Goal: Check status: Check status

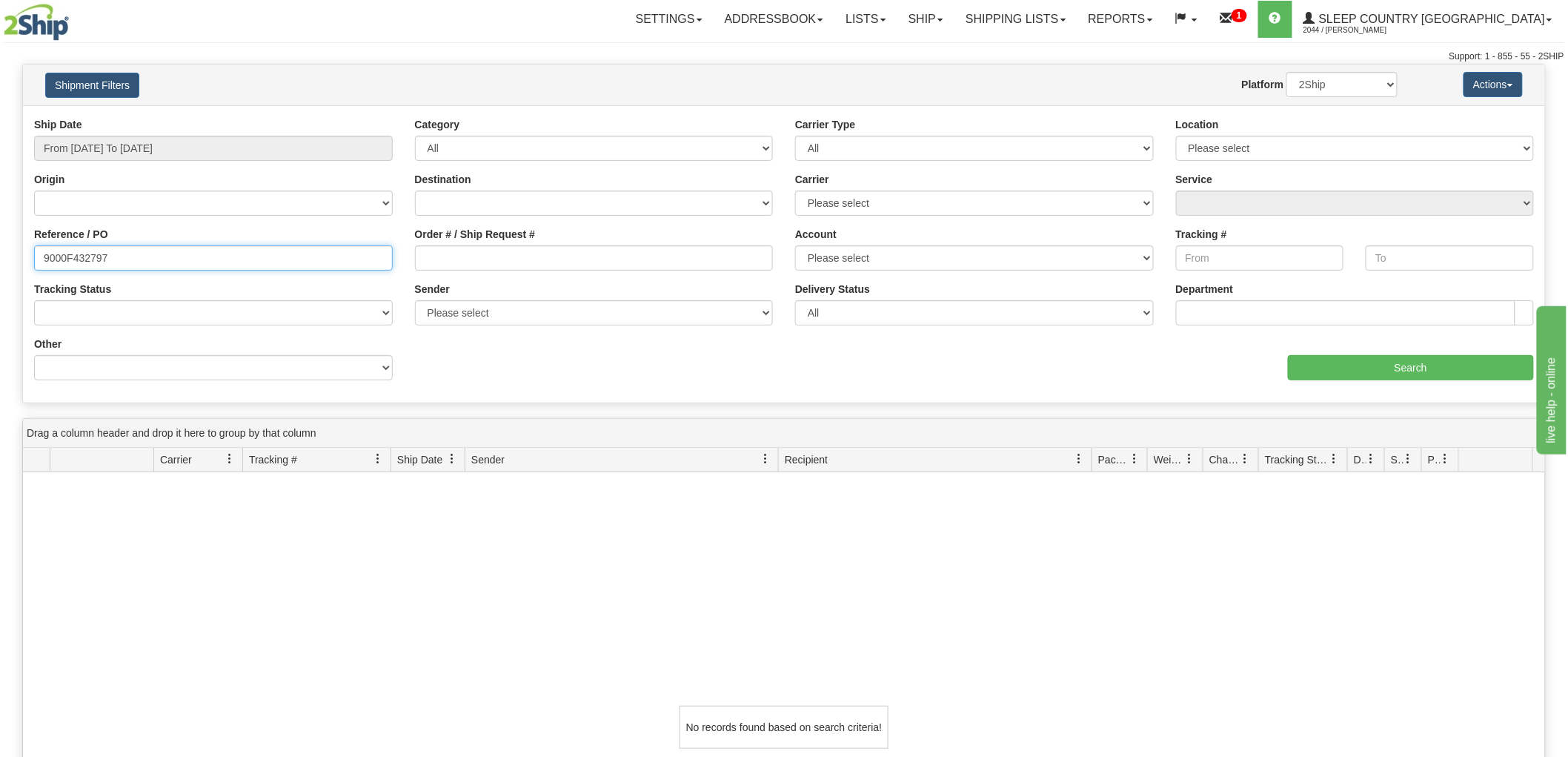
drag, startPoint x: 135, startPoint y: 255, endPoint x: 10, endPoint y: 256, distance: 125.0
click at [0, 276] on div "Please wait... × Confirm Delete Delete Cancel × Confirm Delete Yes No Cancel × …" at bounding box center [784, 552] width 1568 height 977
paste input "9002I132024"
type input "à"
paste input "9002I132024"
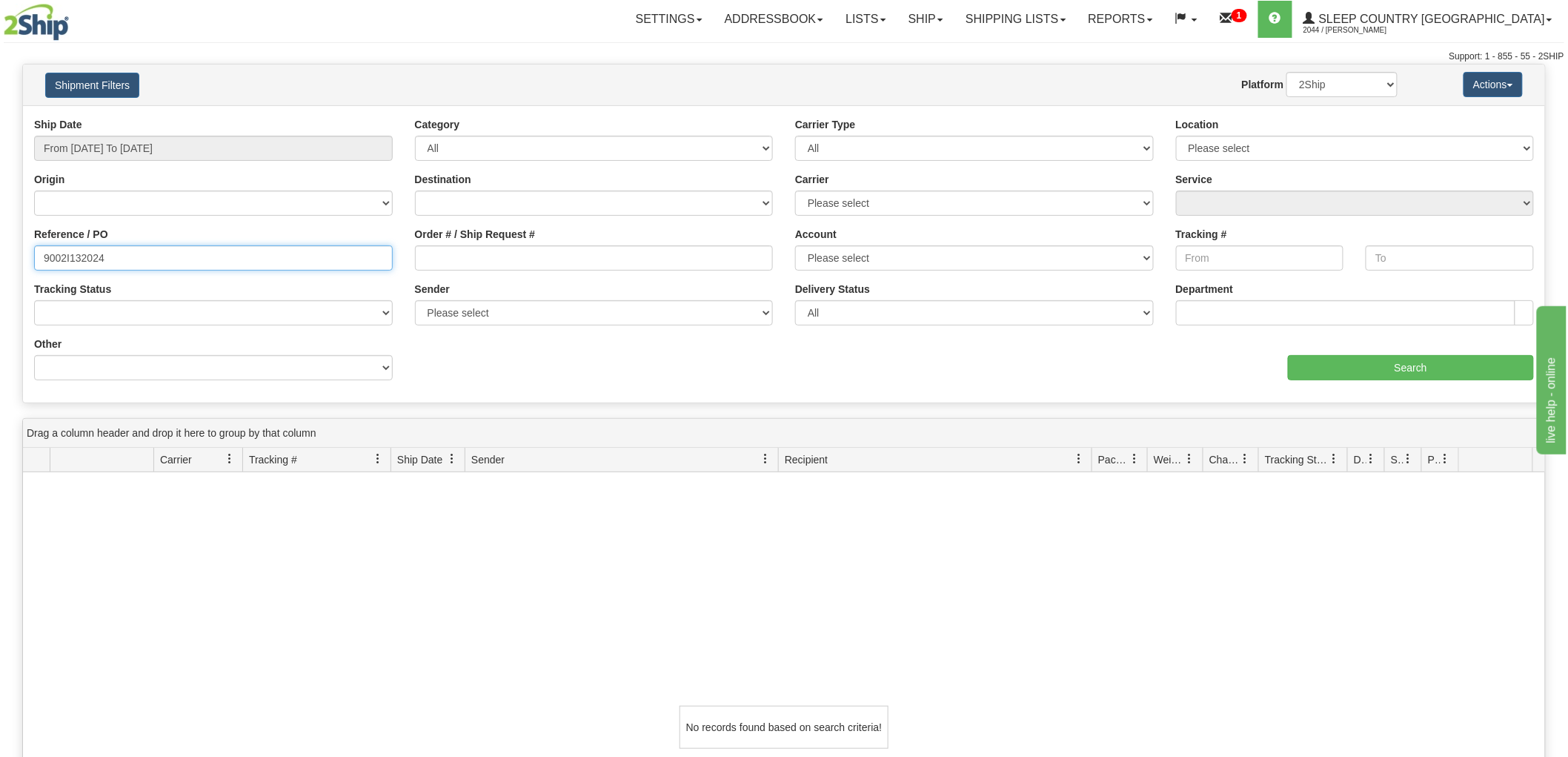
type input "9002I132024"
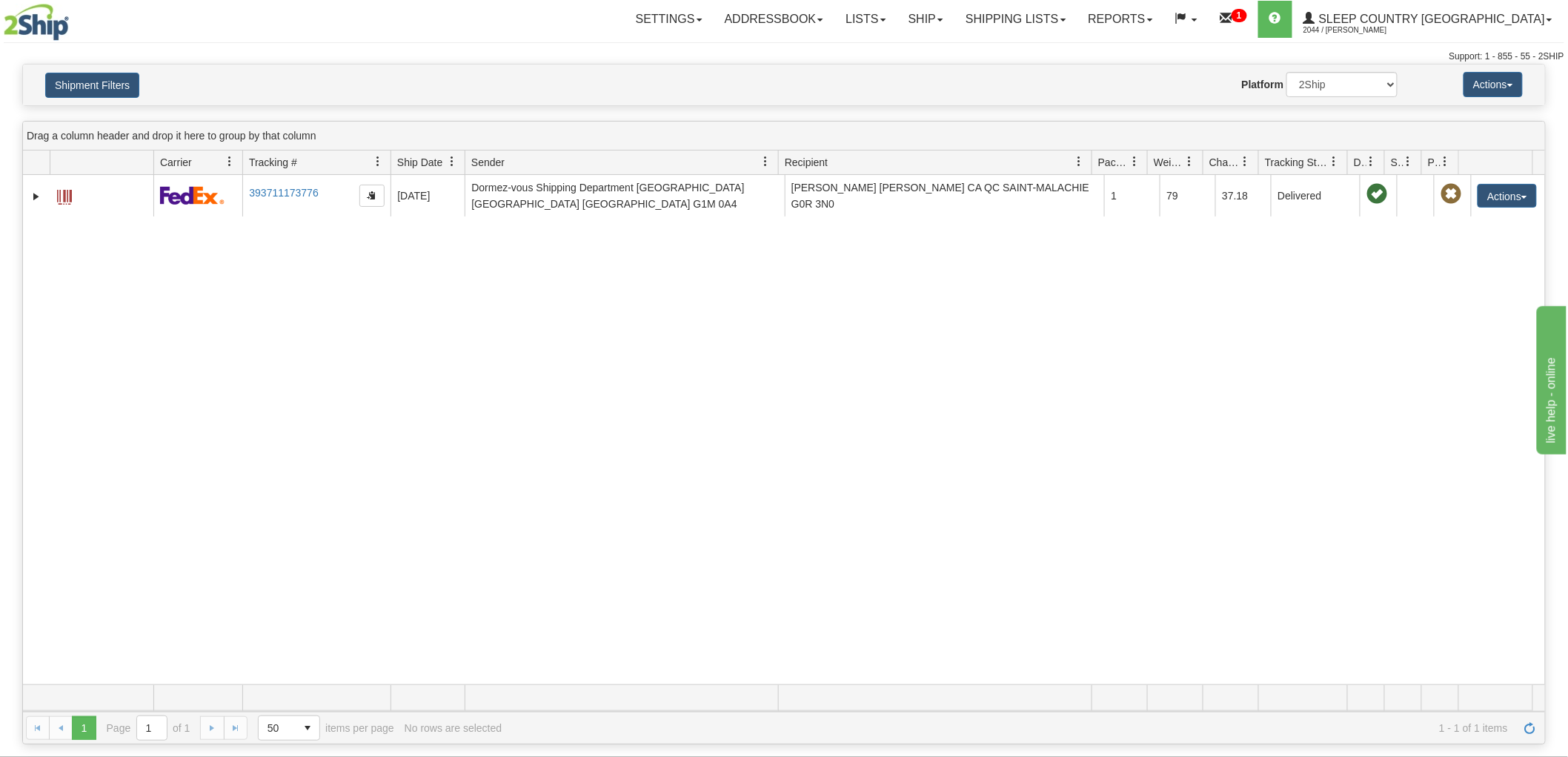
click at [618, 372] on div "31679434 2044 393711173776 [DATE] [DATE] 01:24:31 PM Dormez-vous Shipping Depar…" at bounding box center [784, 430] width 1521 height 510
click at [1170, 341] on div "31679434 2044 393711173776 [DATE] [DATE] 01:24:31 PM Dormez-vous Shipping Depar…" at bounding box center [784, 430] width 1521 height 510
click at [349, 606] on div "31679434 2044 393711173776 [DATE] [DATE] 01:24:31 PM Dormez-vous Shipping Depar…" at bounding box center [784, 430] width 1521 height 510
click at [339, 599] on div "31679434 2044 393711173776 [DATE] [DATE] 01:24:31 PM Dormez-vous Shipping Depar…" at bounding box center [784, 430] width 1521 height 510
click at [124, 84] on button "Shipment Filters" at bounding box center [91, 85] width 94 height 25
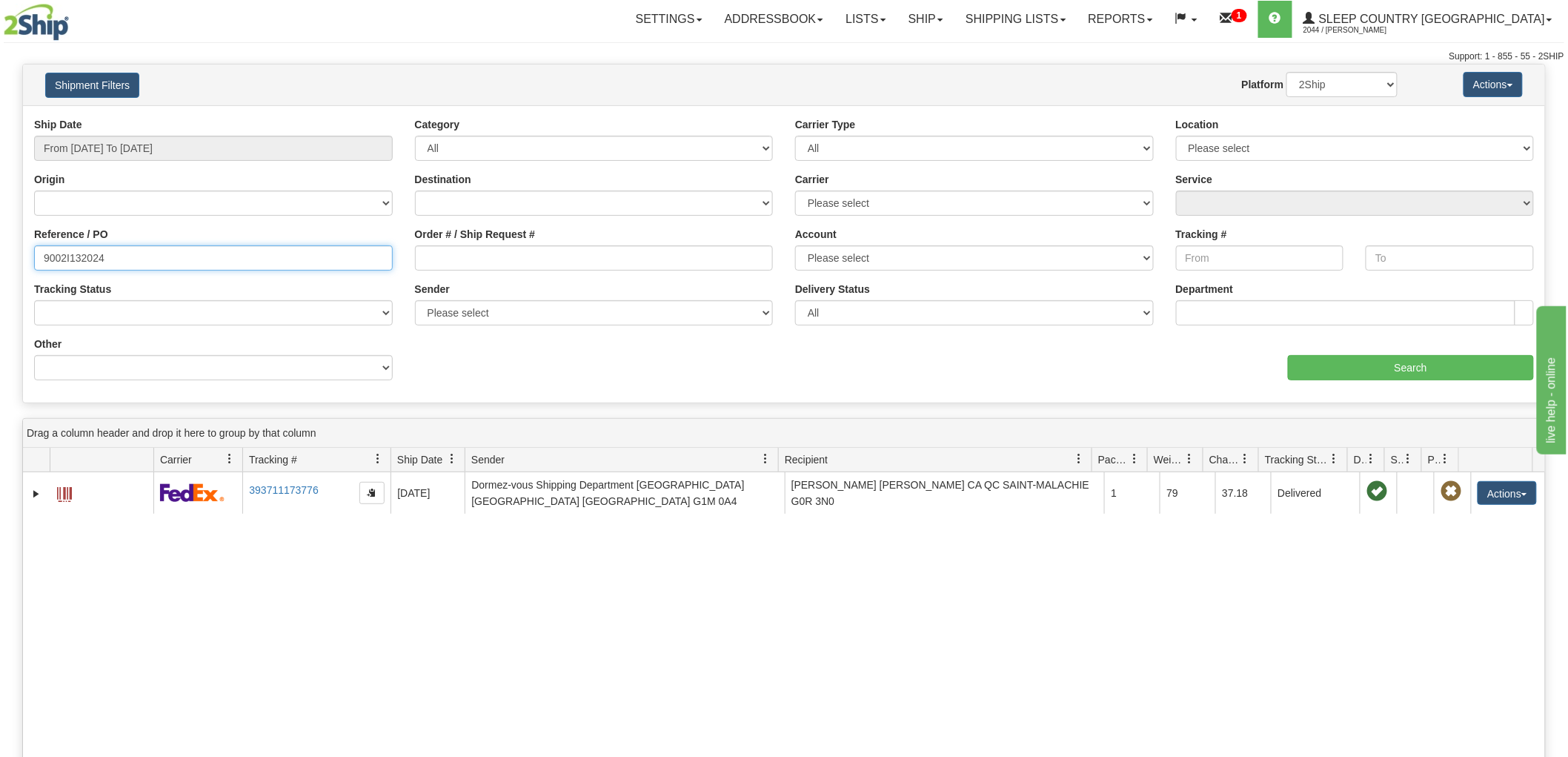
drag, startPoint x: 156, startPoint y: 262, endPoint x: 0, endPoint y: 240, distance: 157.5
click at [0, 240] on div "Please wait... × Confirm Delete Delete Cancel × Confirm Delete Yes No Cancel × …" at bounding box center [784, 552] width 1568 height 977
paste input "9002I132024"
type input "9002I132024"
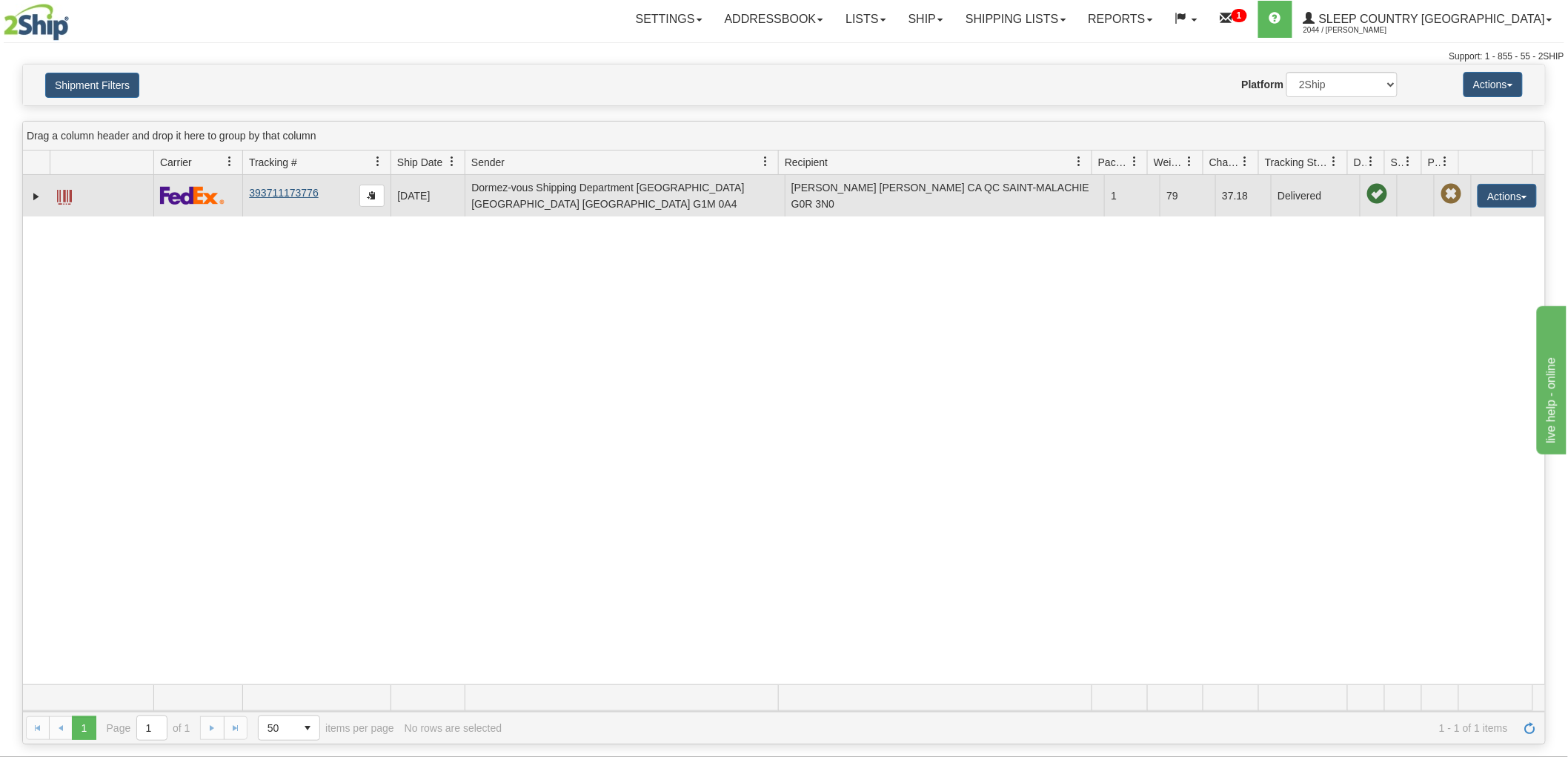
drag, startPoint x: 322, startPoint y: 191, endPoint x: 253, endPoint y: 193, distance: 69.0
click at [253, 193] on td "393711173776" at bounding box center [317, 195] width 149 height 42
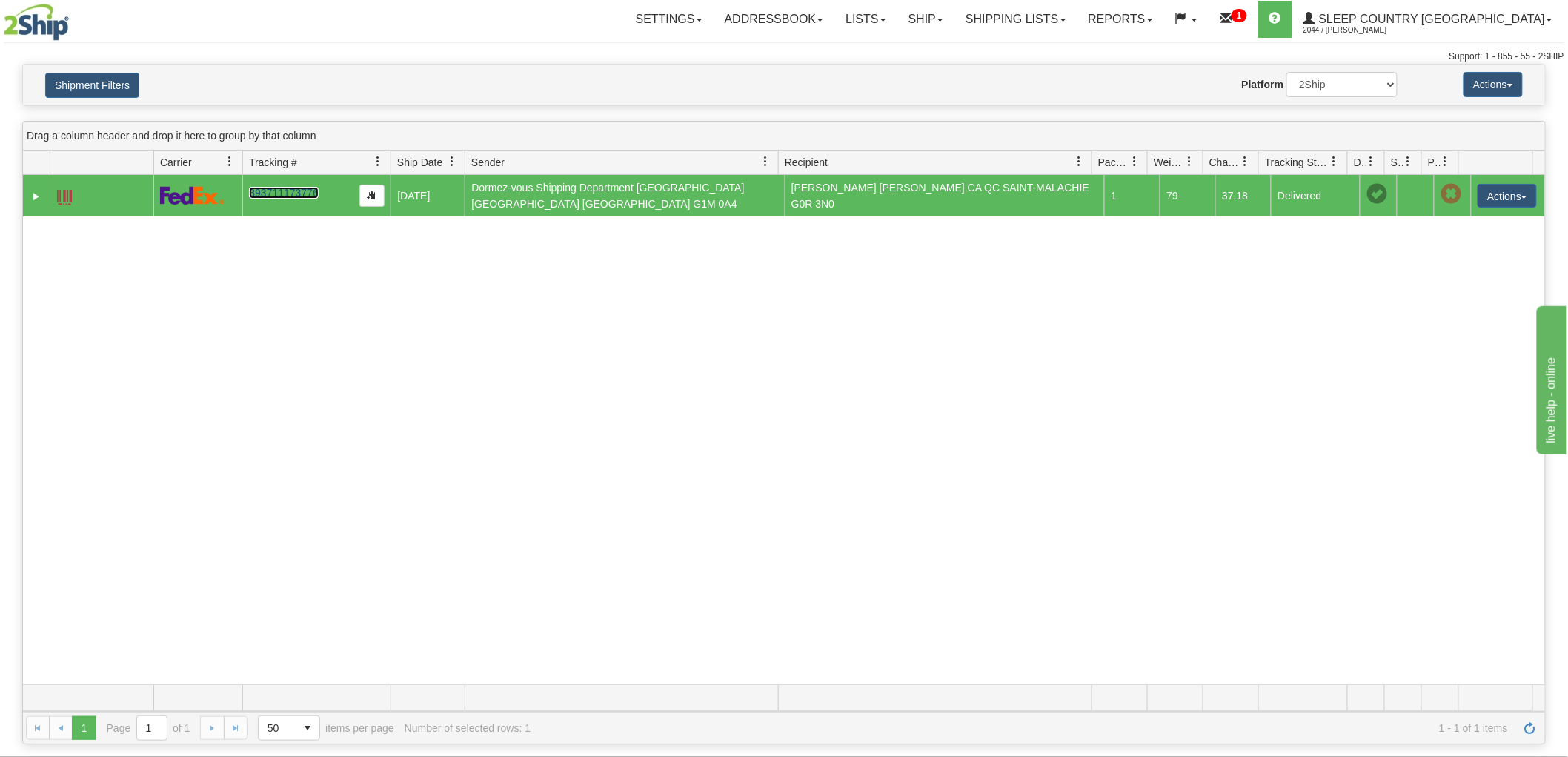
click at [269, 189] on link "393711173776" at bounding box center [283, 193] width 69 height 12
